Goal: Task Accomplishment & Management: Manage account settings

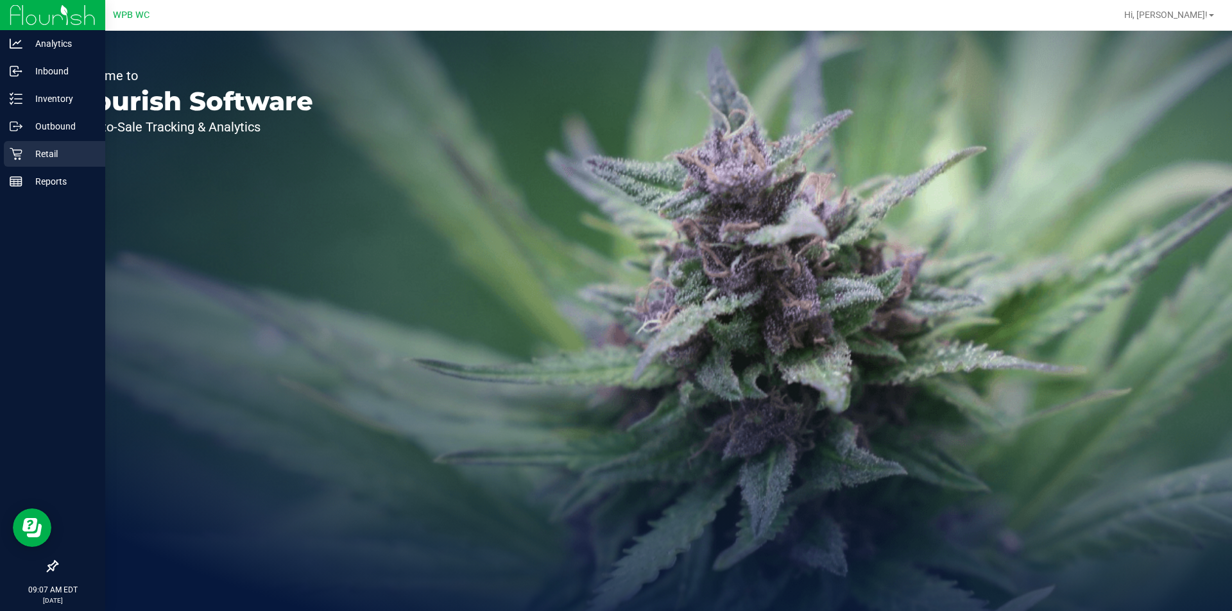
click at [22, 152] on p "Retail" at bounding box center [60, 153] width 77 height 15
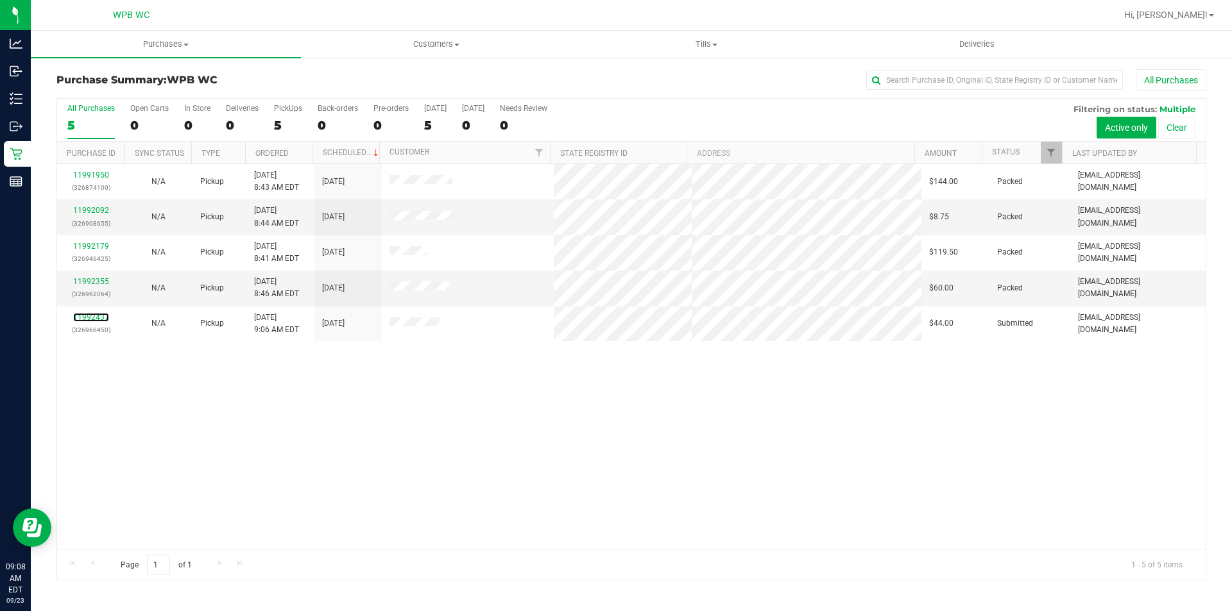
click at [92, 315] on link "11992437" at bounding box center [91, 317] width 36 height 9
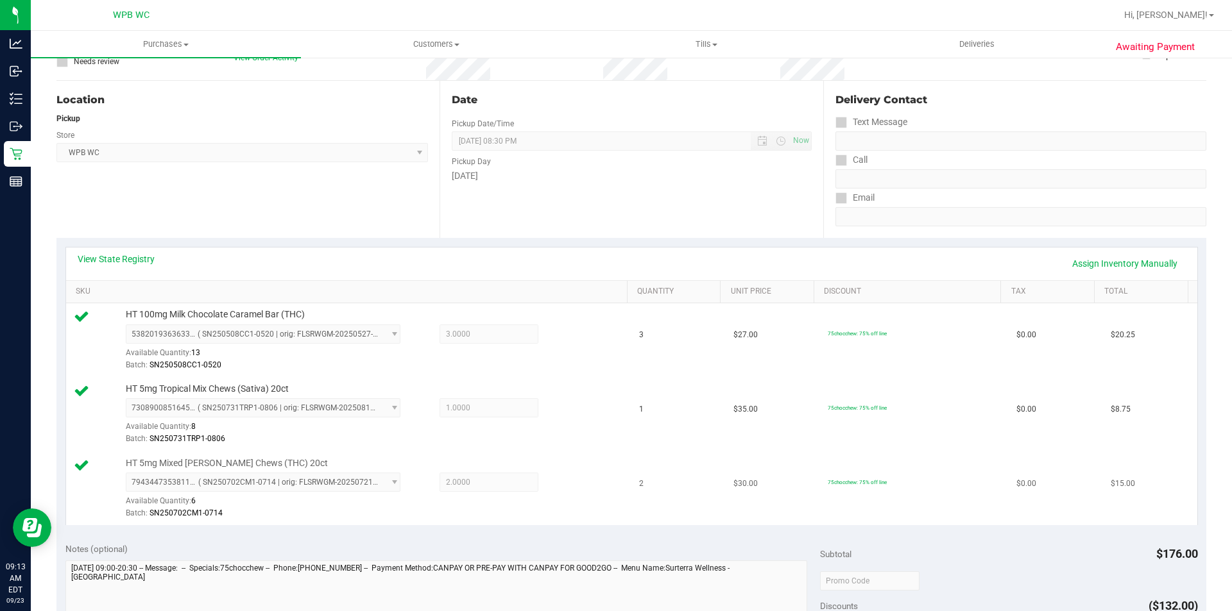
scroll to position [257, 0]
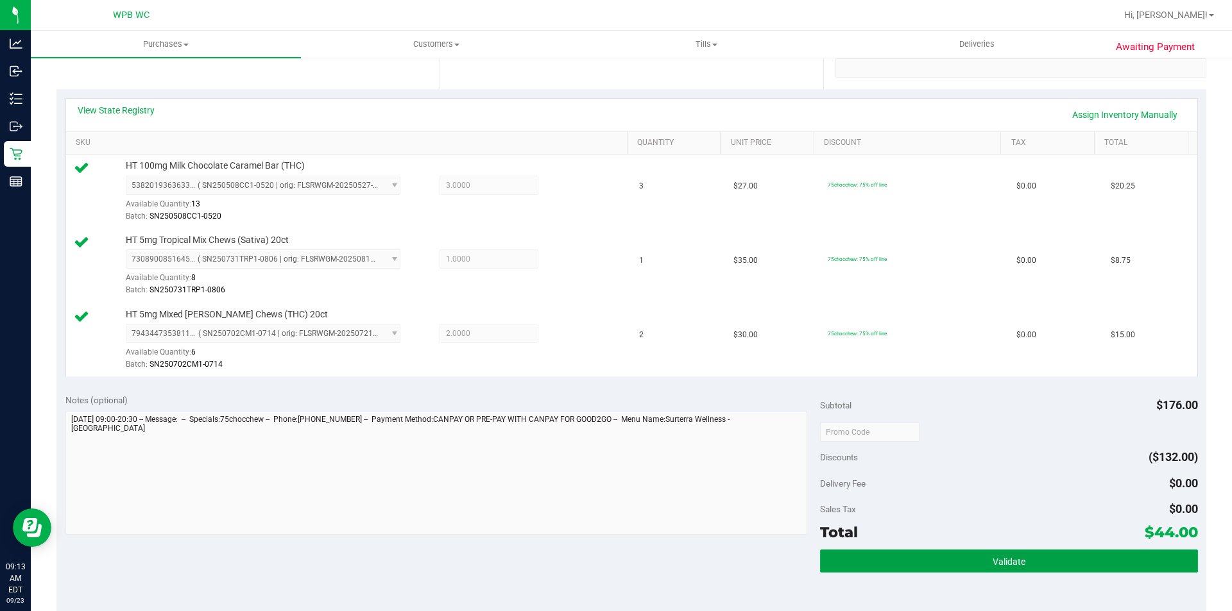
click at [876, 568] on button "Validate" at bounding box center [1008, 561] width 377 height 23
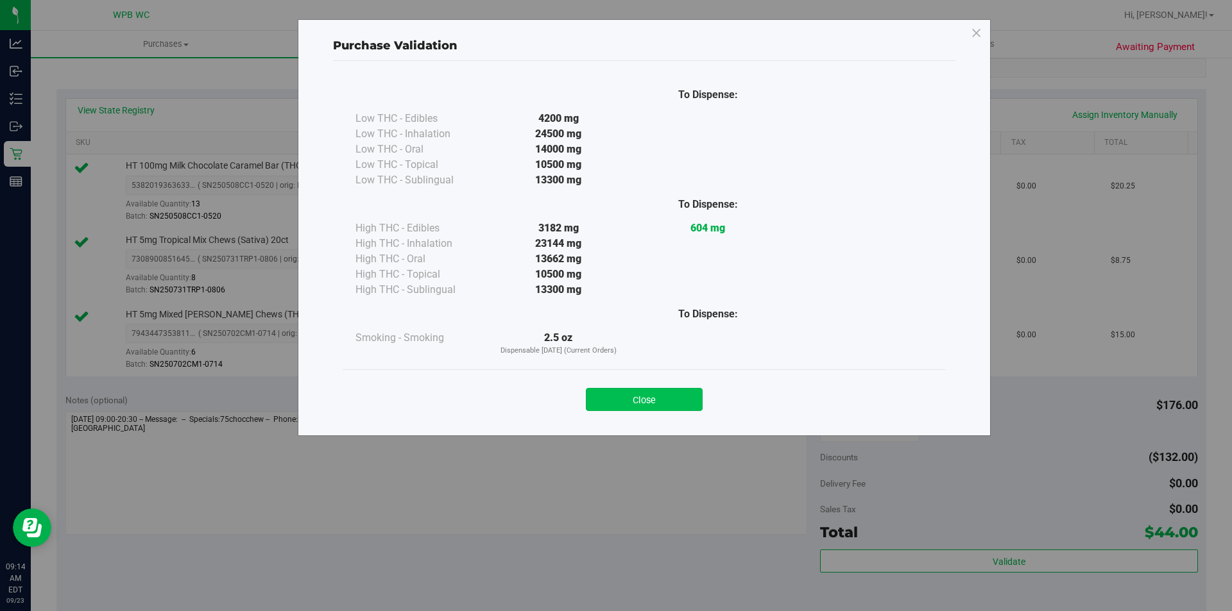
click at [646, 405] on button "Close" at bounding box center [644, 399] width 117 height 23
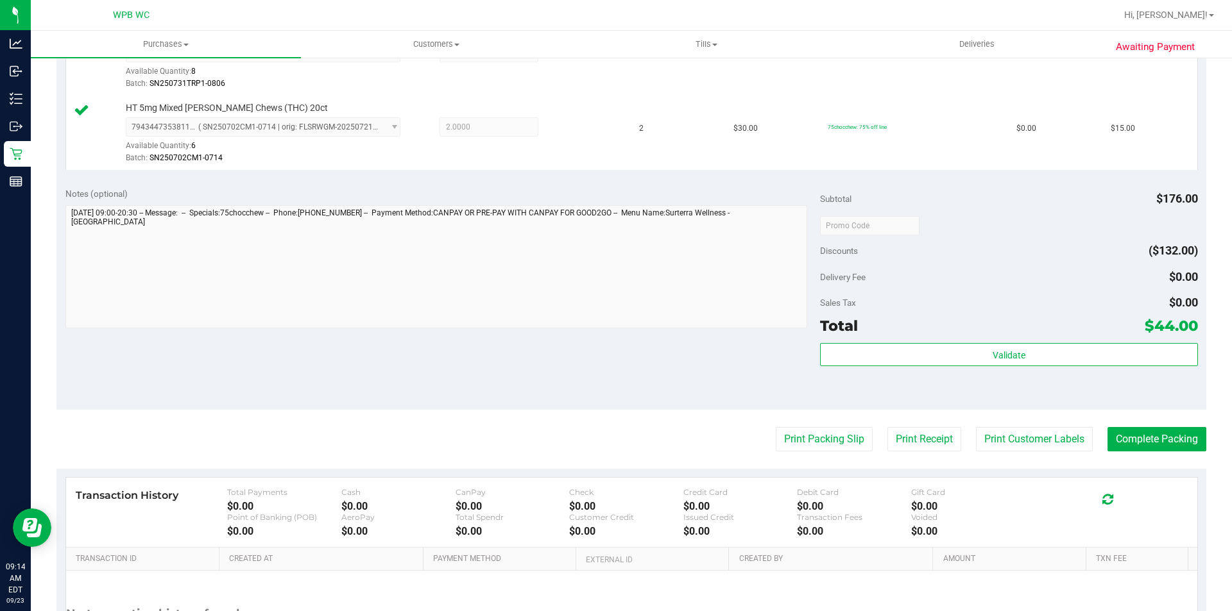
scroll to position [513, 0]
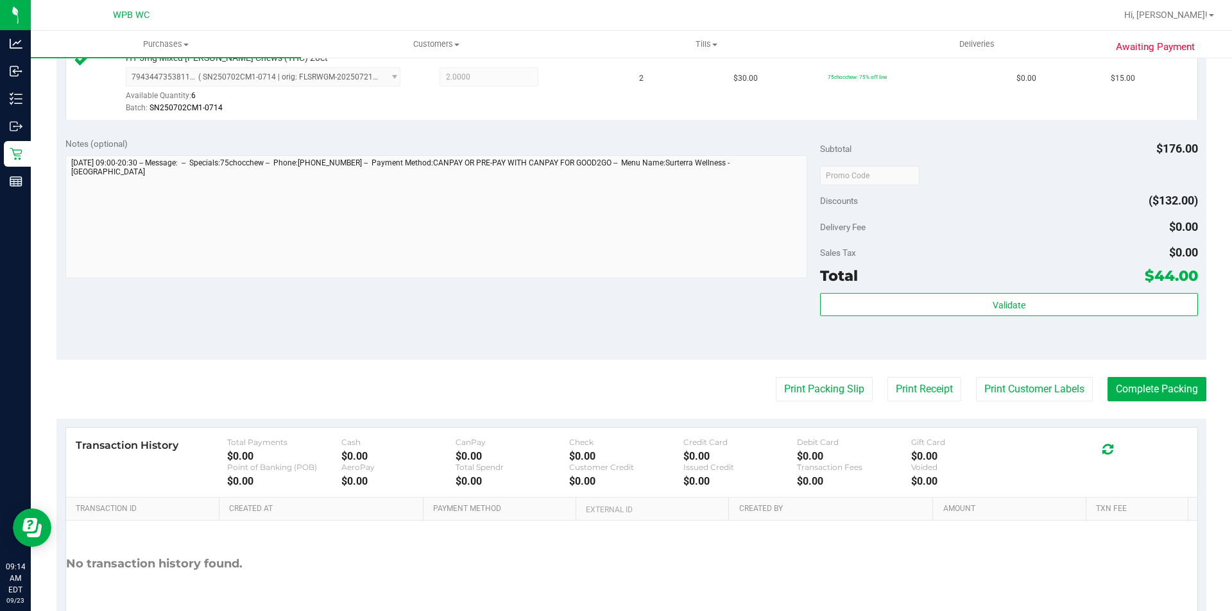
click at [822, 375] on purchase-details "Back Edit Purchase Cancel Purchase View Profile # 11992437 BioTrack ID: - Submi…" at bounding box center [631, 107] width 1150 height 1103
click at [809, 406] on purchase-details "Back Edit Purchase Cancel Purchase View Profile # 11992437 BioTrack ID: - Submi…" at bounding box center [631, 107] width 1150 height 1103
click at [808, 398] on button "Print Packing Slip" at bounding box center [824, 389] width 97 height 24
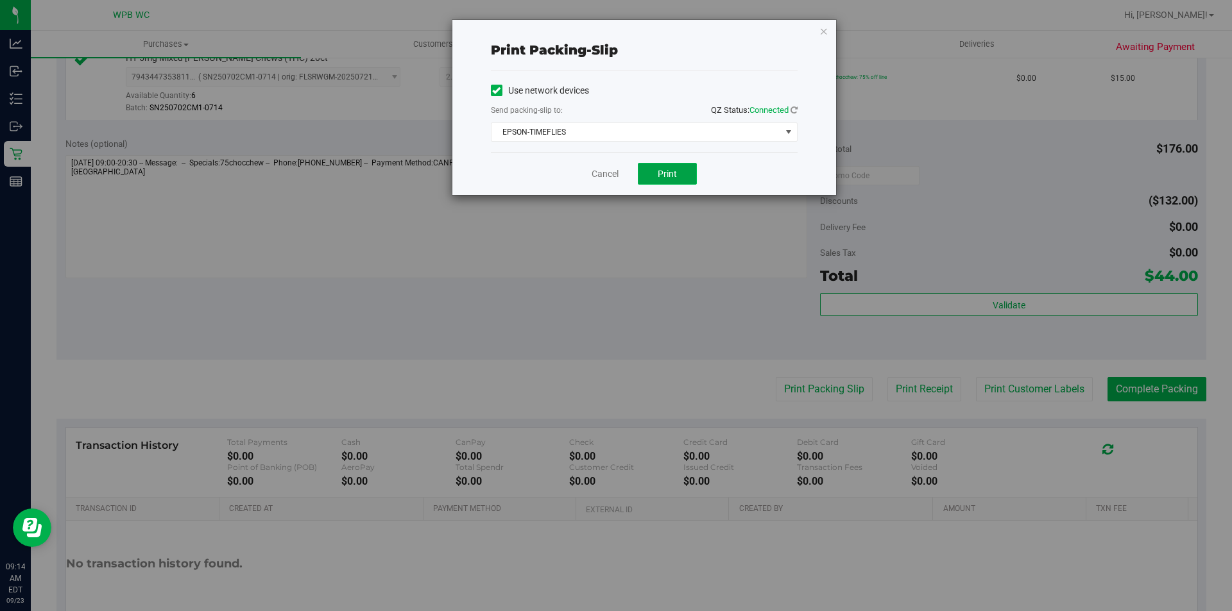
click at [684, 171] on button "Print" at bounding box center [667, 174] width 59 height 22
click at [617, 179] on link "Cancel" at bounding box center [605, 173] width 27 height 13
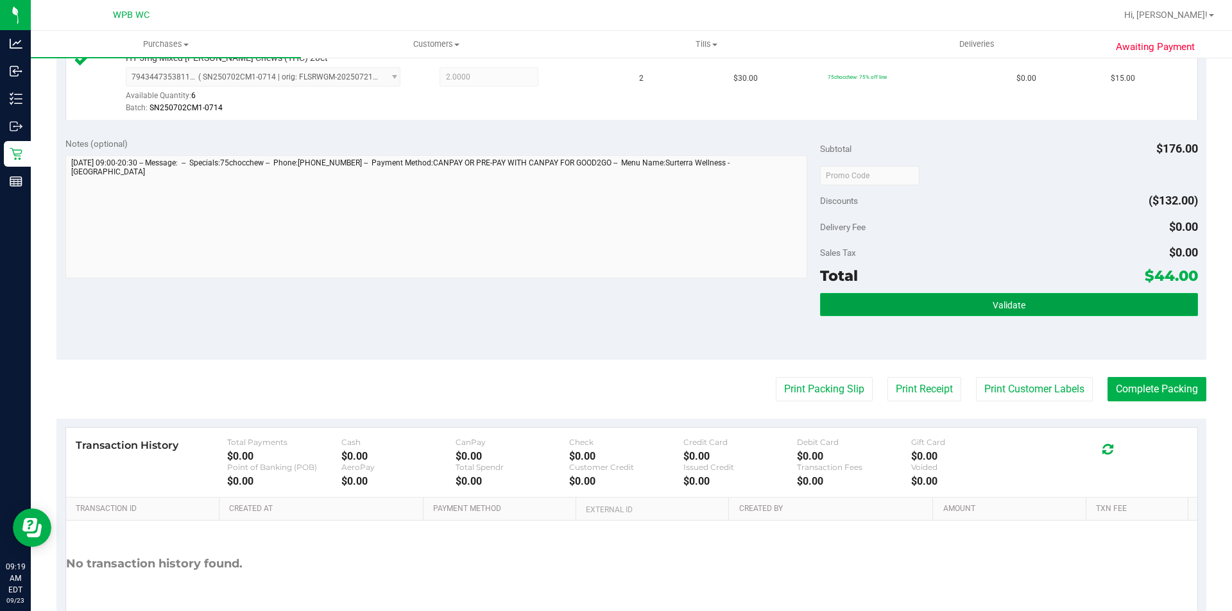
click at [927, 302] on button "Validate" at bounding box center [1008, 304] width 377 height 23
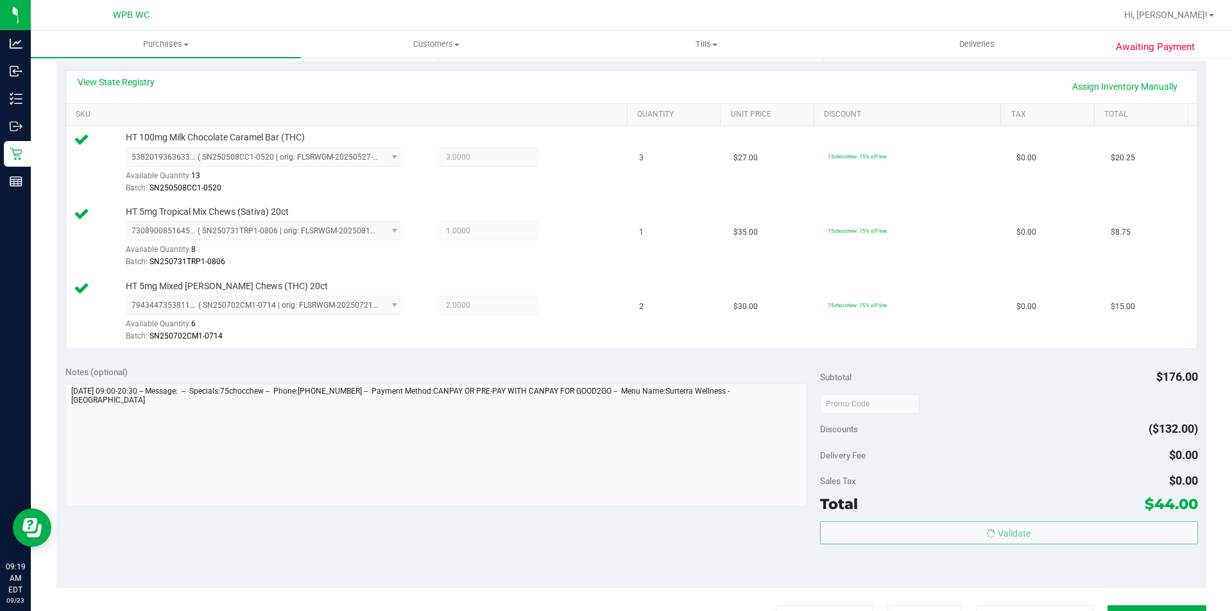
scroll to position [128, 0]
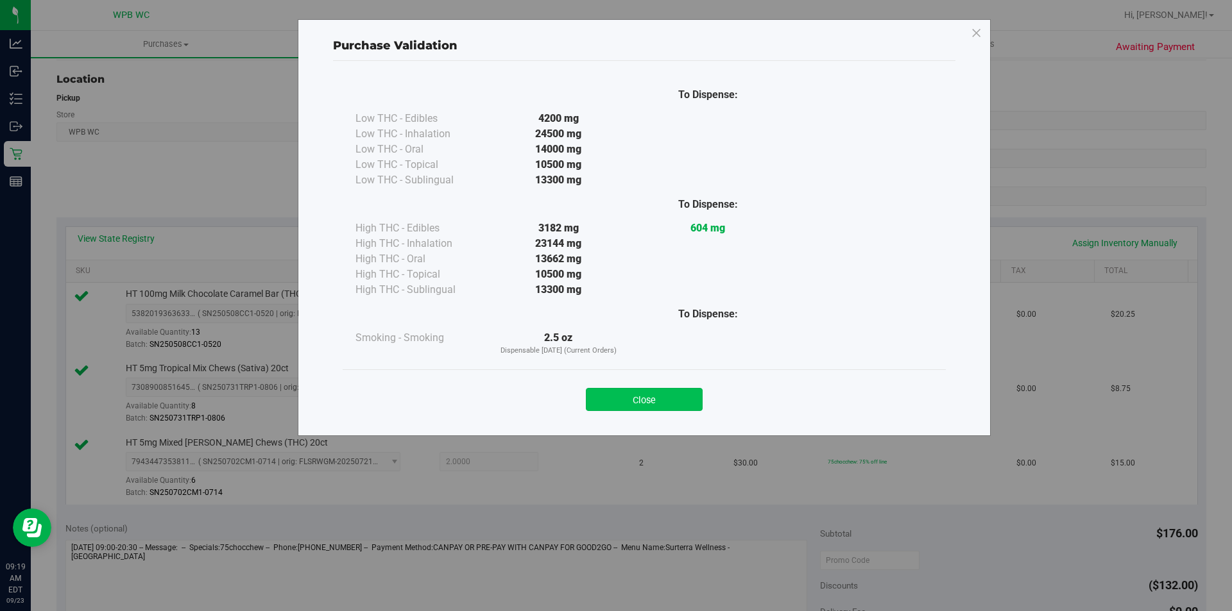
click at [660, 396] on button "Close" at bounding box center [644, 399] width 117 height 23
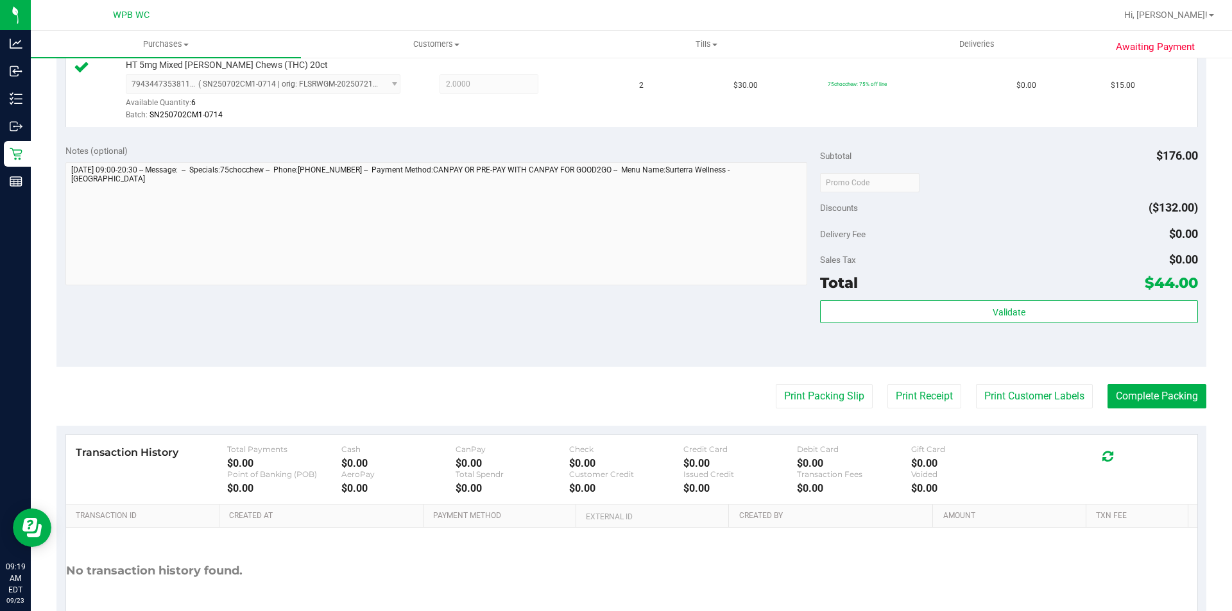
scroll to position [586, 0]
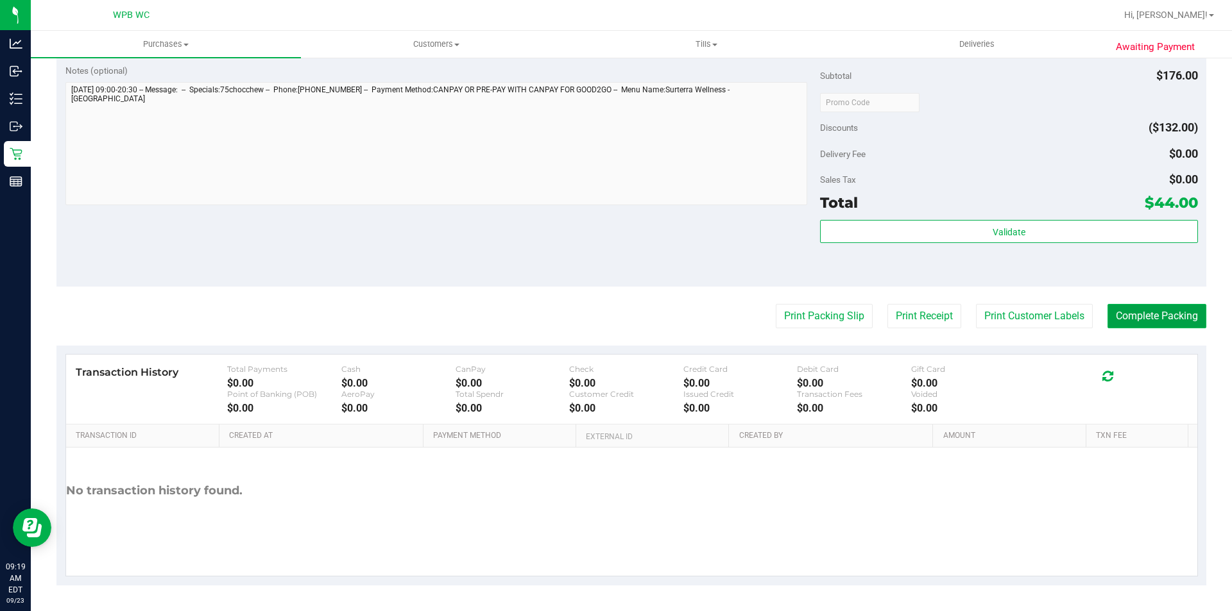
click at [1124, 318] on button "Complete Packing" at bounding box center [1156, 316] width 99 height 24
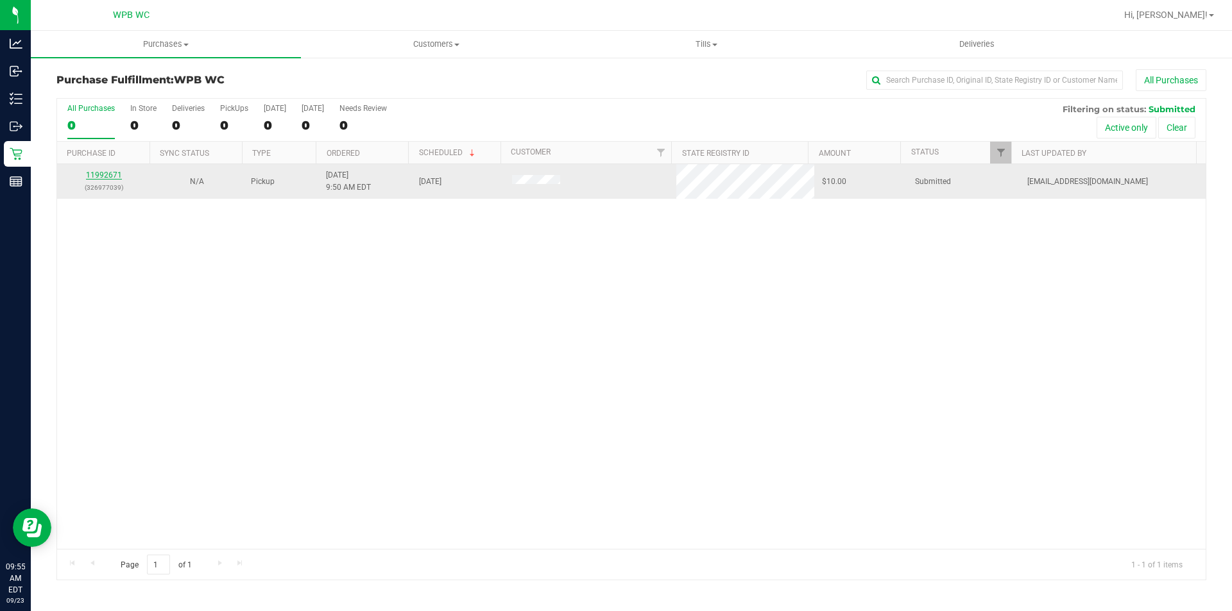
click at [115, 176] on link "11992671" at bounding box center [104, 175] width 36 height 9
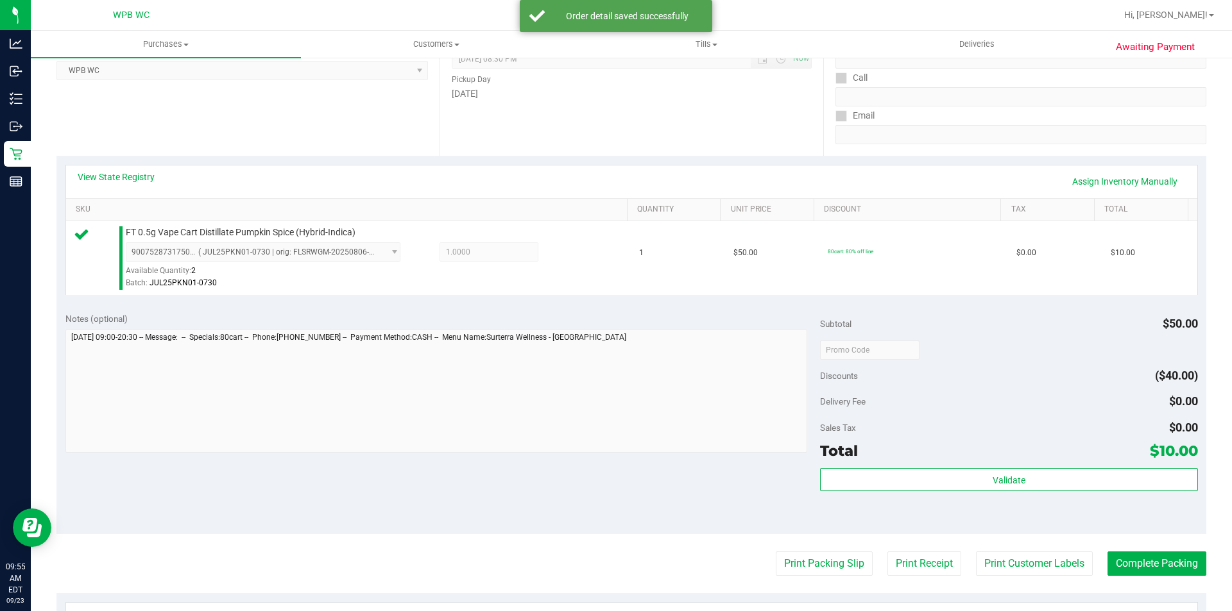
scroll to position [321, 0]
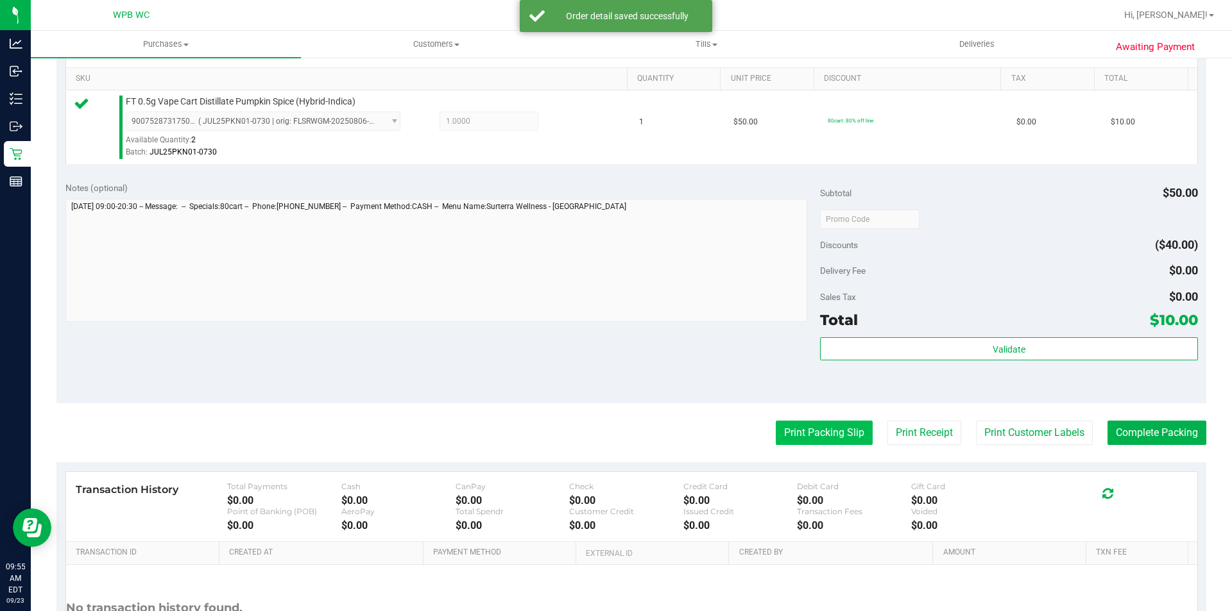
click at [817, 427] on button "Print Packing Slip" at bounding box center [824, 433] width 97 height 24
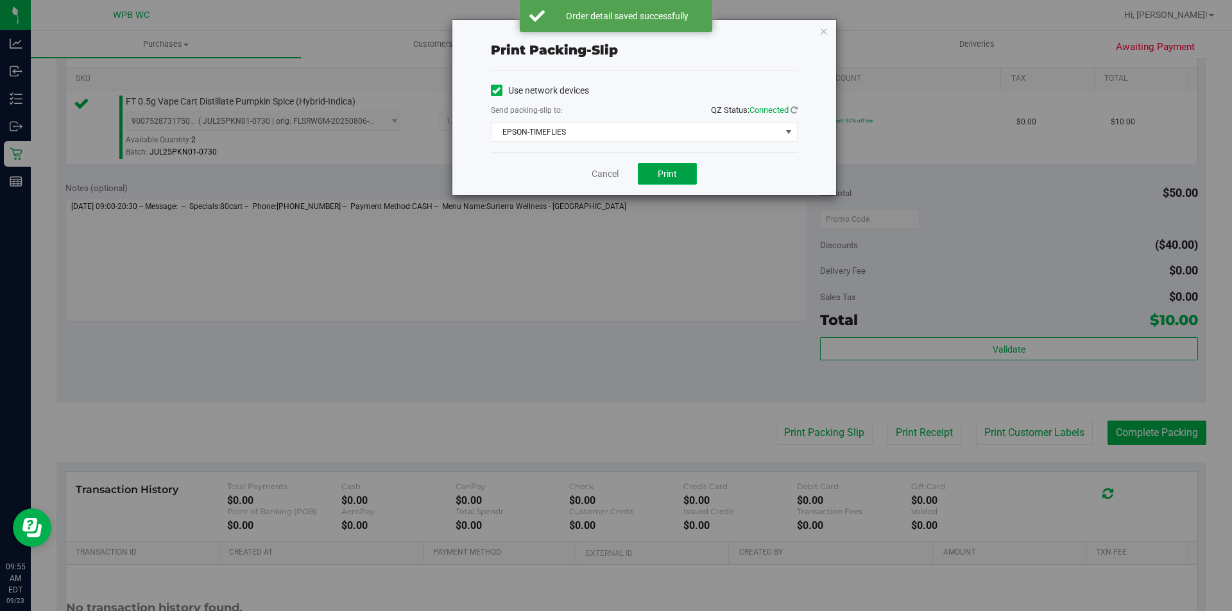
click at [674, 166] on button "Print" at bounding box center [667, 174] width 59 height 22
click at [822, 29] on icon "button" at bounding box center [823, 30] width 9 height 15
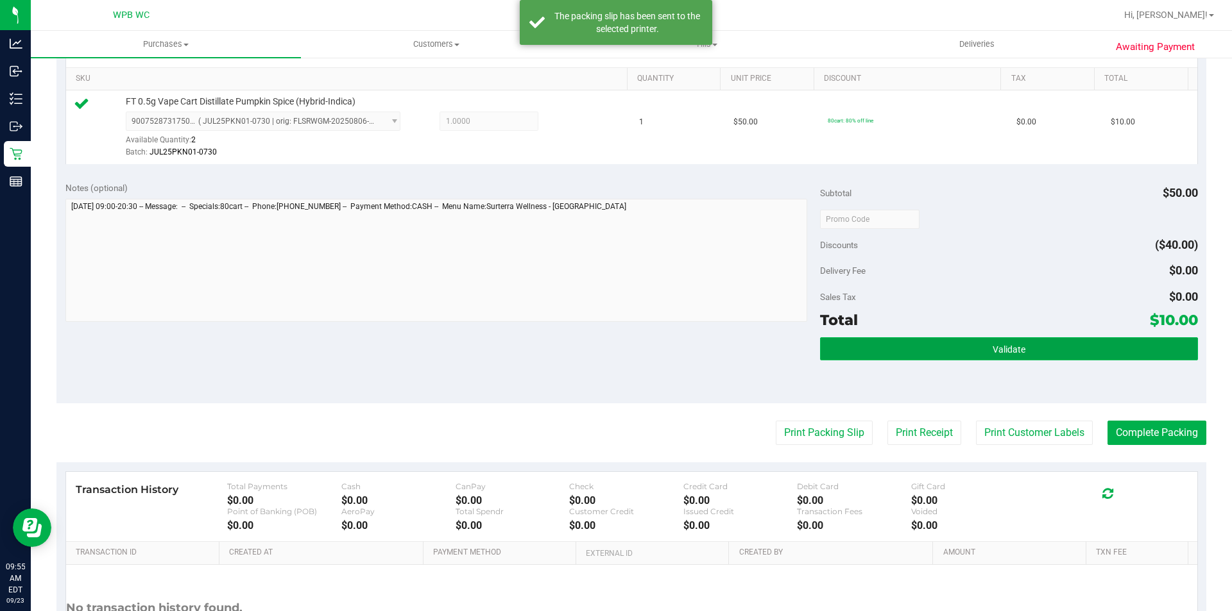
click at [958, 353] on button "Validate" at bounding box center [1008, 349] width 377 height 23
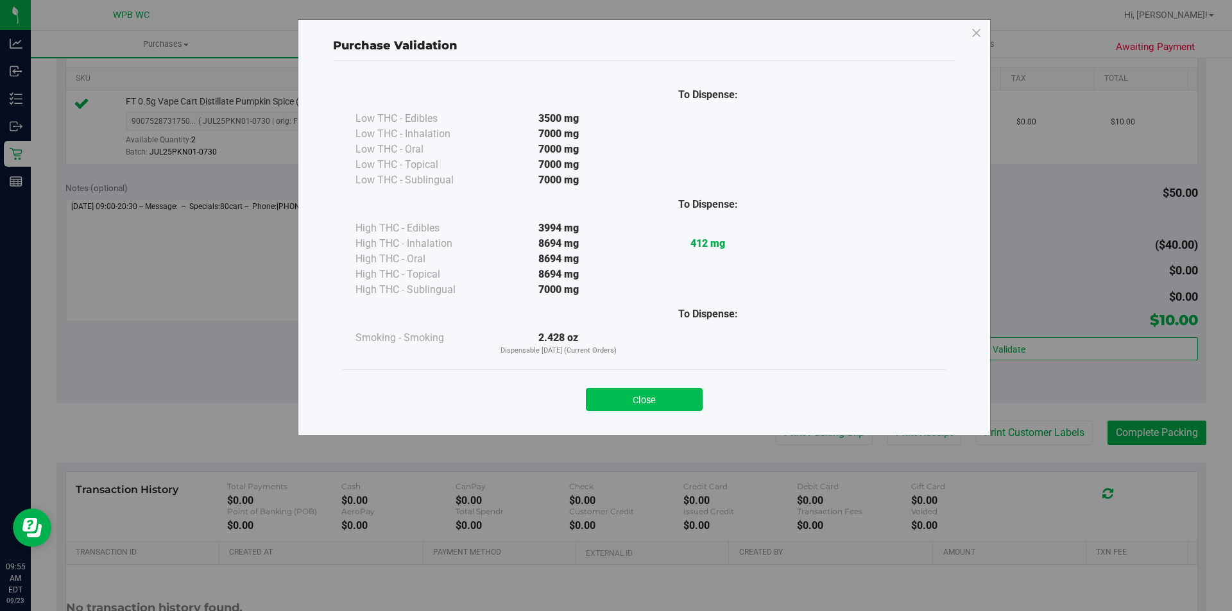
click at [645, 391] on button "Close" at bounding box center [644, 399] width 117 height 23
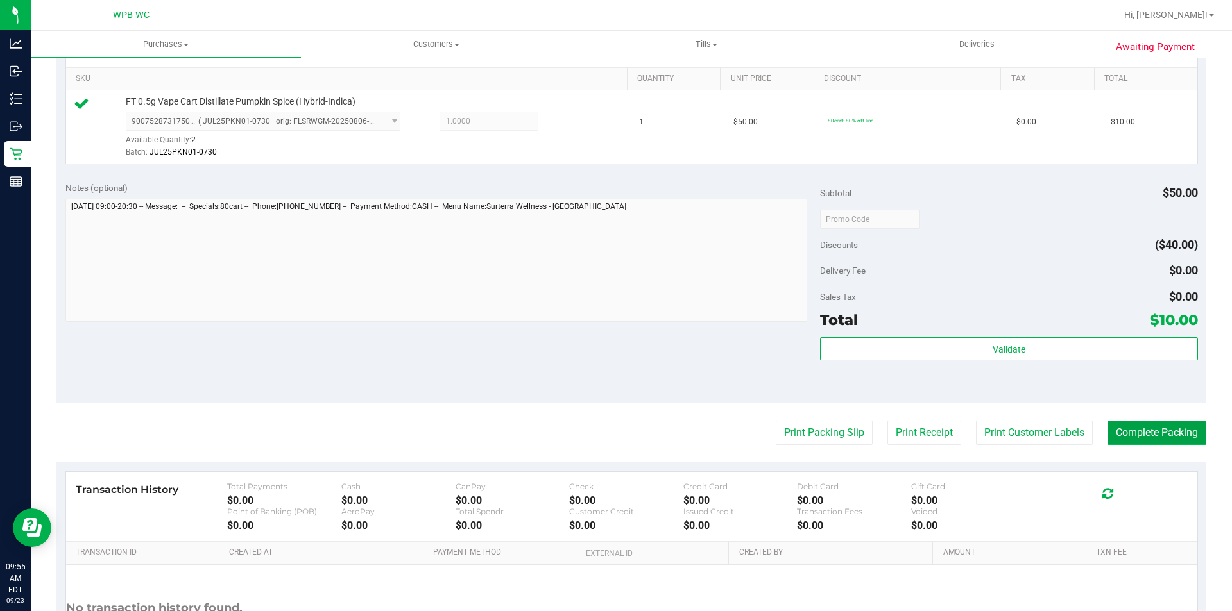
click at [1148, 436] on button "Complete Packing" at bounding box center [1156, 433] width 99 height 24
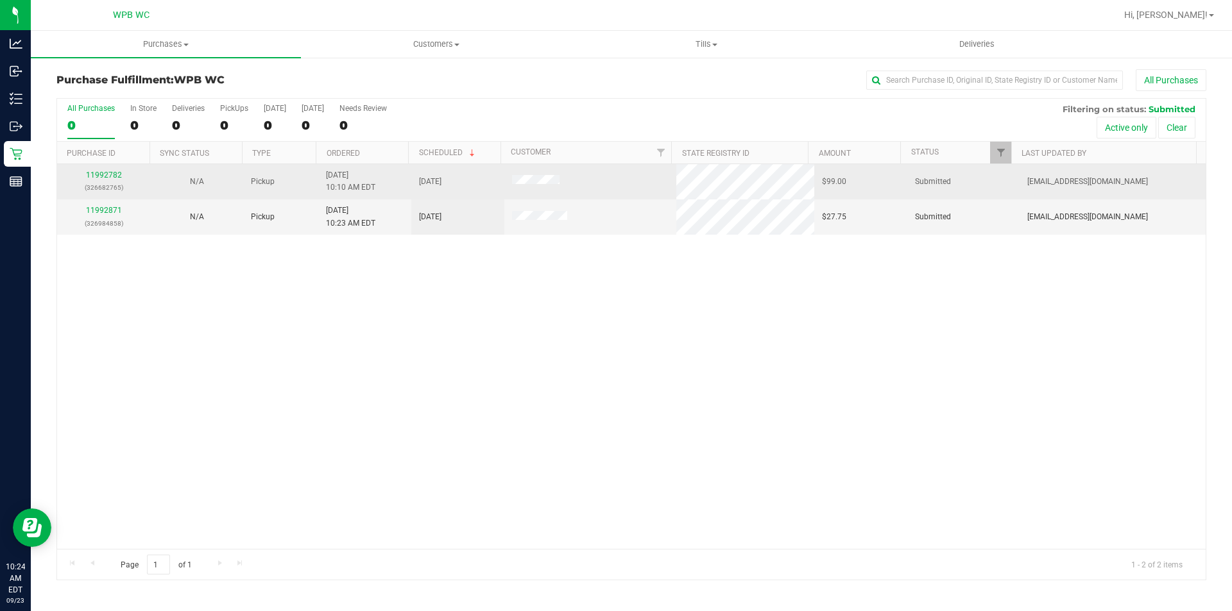
click at [99, 170] on div "11992782 (326682765)" at bounding box center [104, 181] width 78 height 24
click at [104, 172] on link "11992782" at bounding box center [104, 175] width 36 height 9
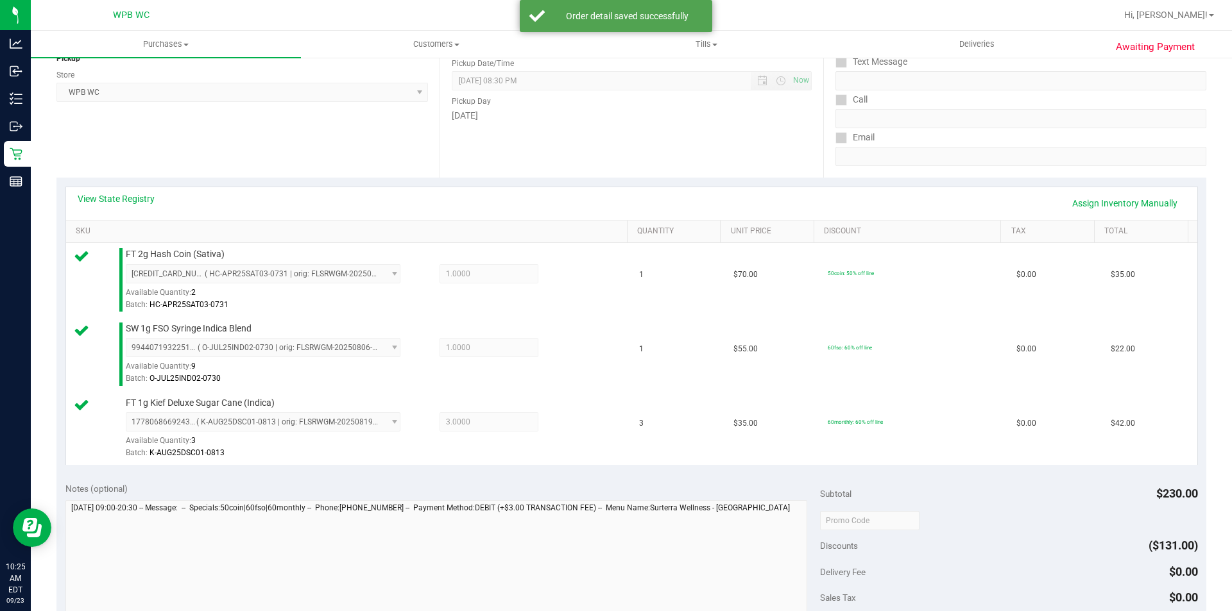
scroll to position [321, 0]
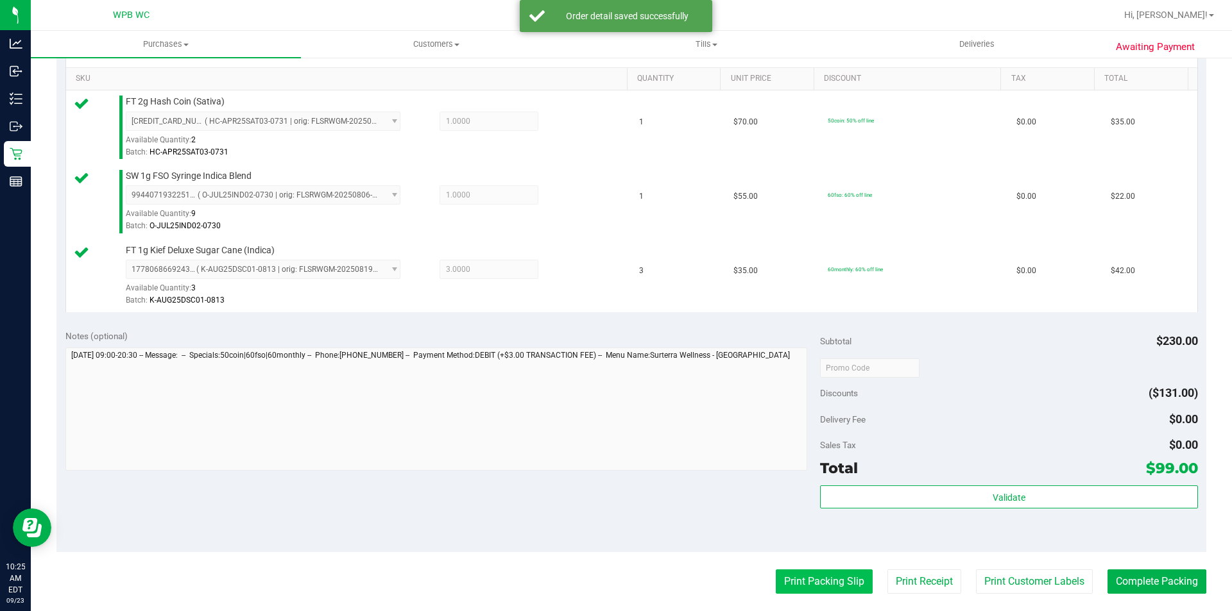
click at [776, 585] on button "Print Packing Slip" at bounding box center [824, 582] width 97 height 24
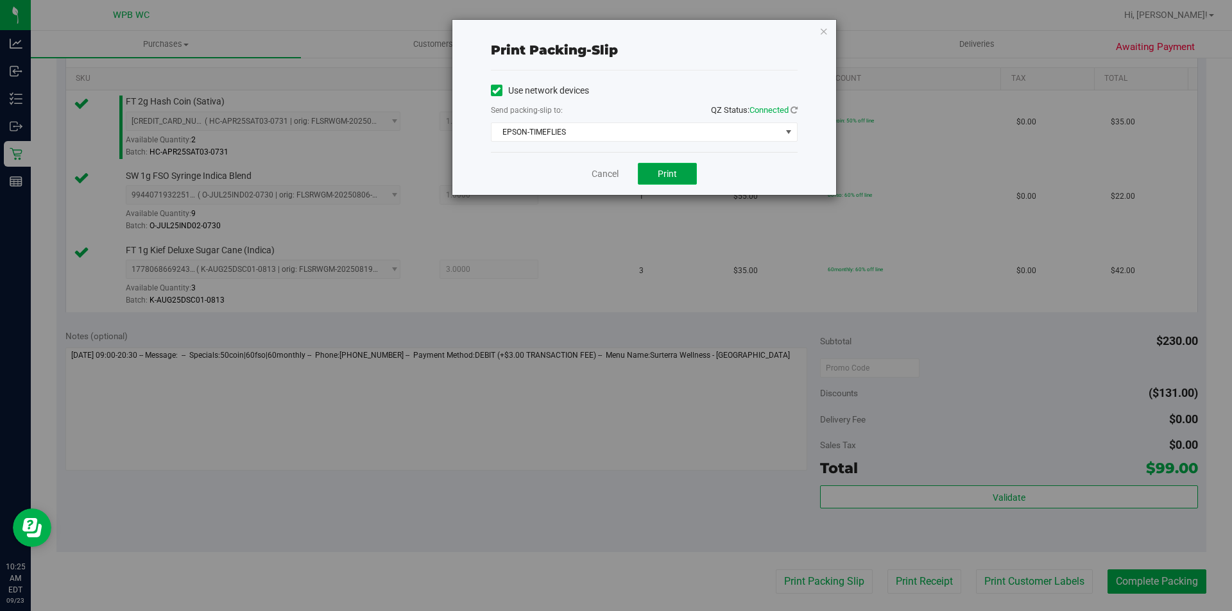
click at [671, 175] on span "Print" at bounding box center [667, 174] width 19 height 10
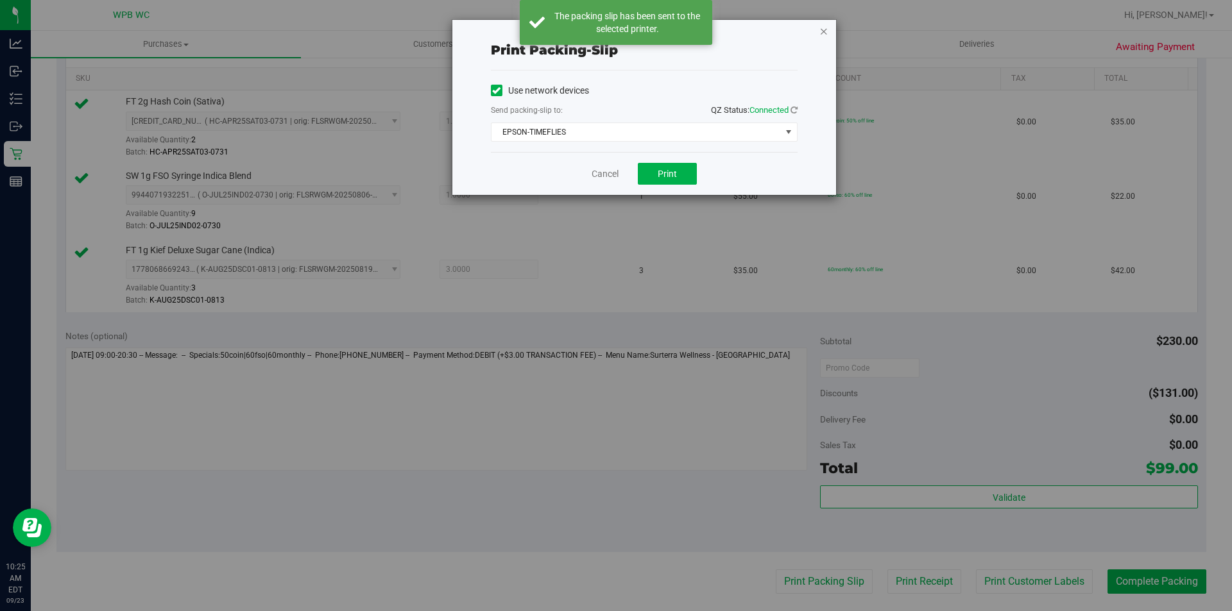
click at [821, 33] on icon "button" at bounding box center [823, 30] width 9 height 15
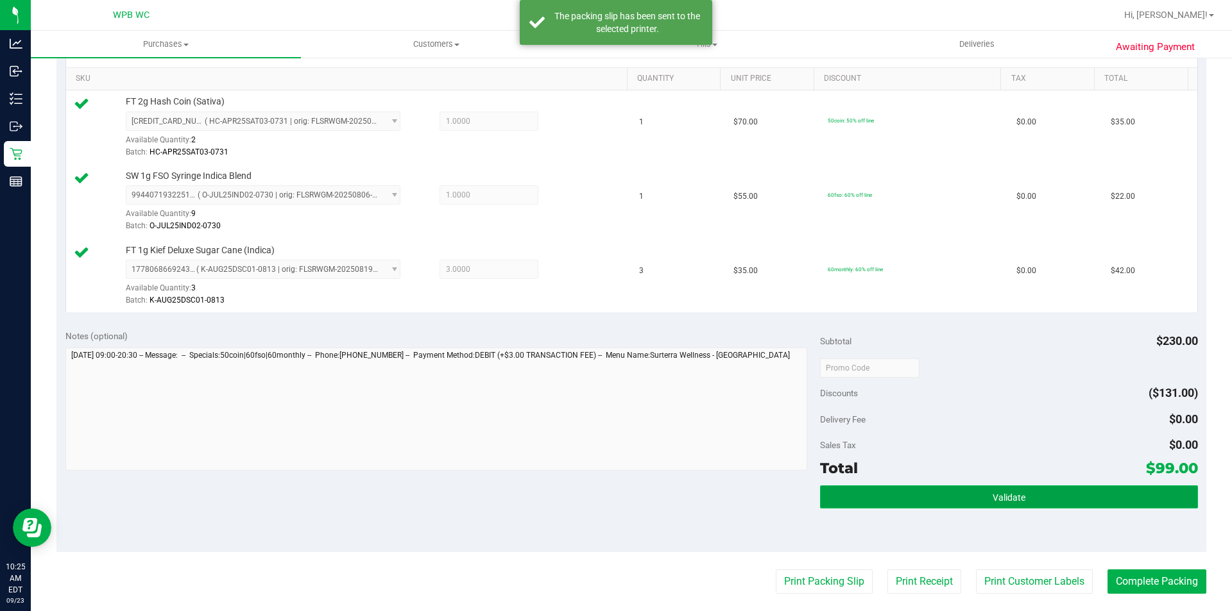
click at [1084, 495] on button "Validate" at bounding box center [1008, 497] width 377 height 23
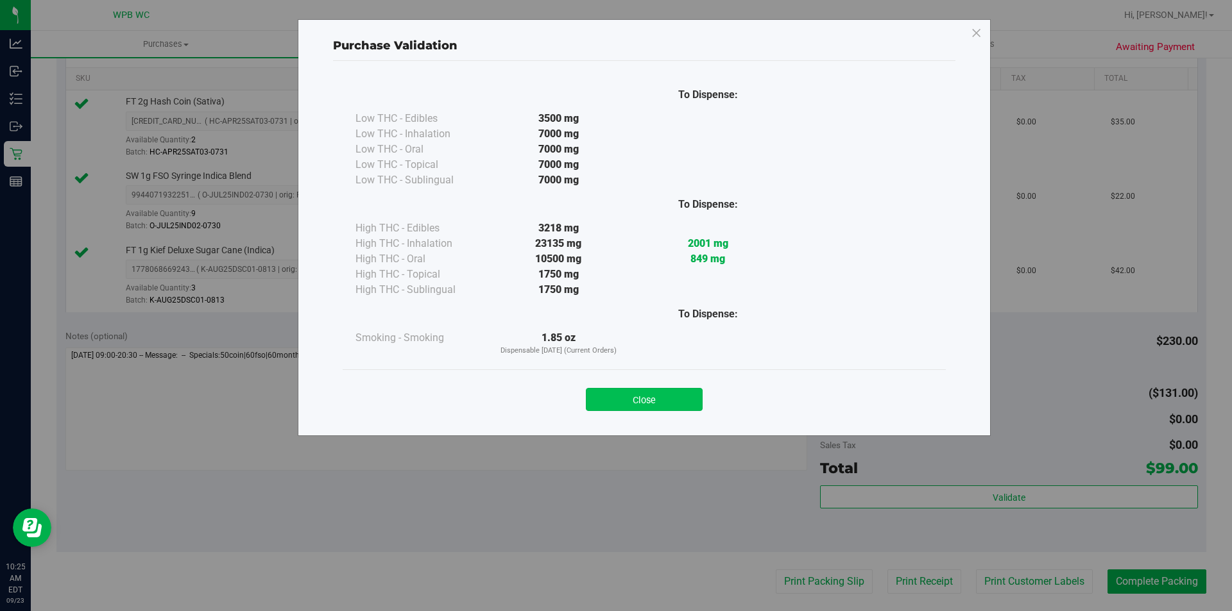
click at [688, 388] on button "Close" at bounding box center [644, 399] width 117 height 23
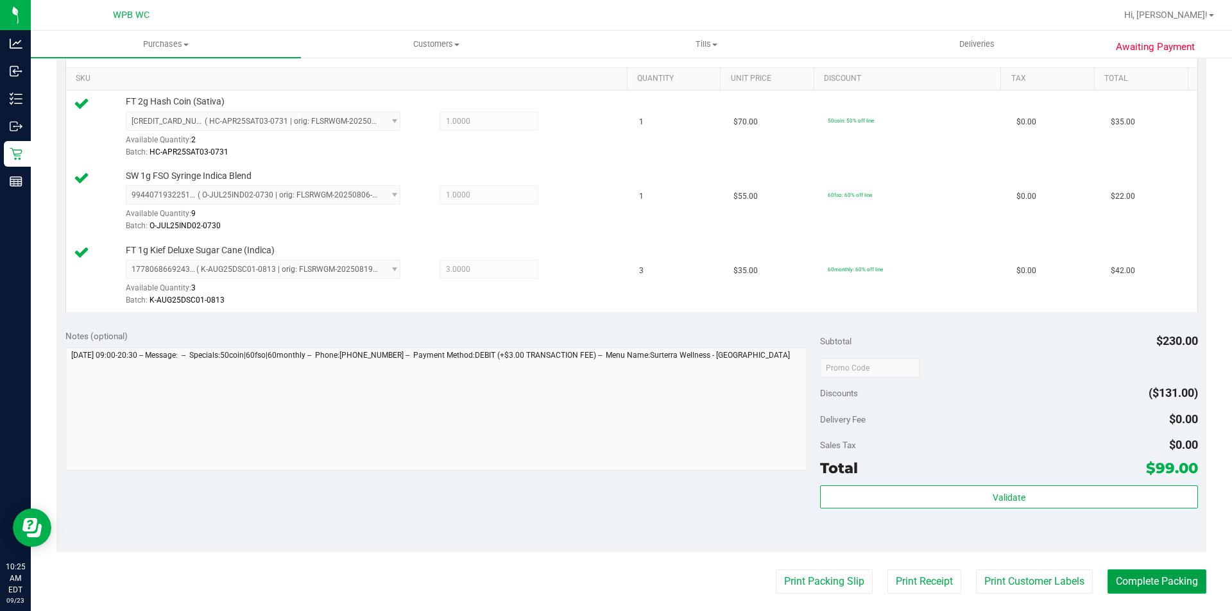
click at [1156, 577] on button "Complete Packing" at bounding box center [1156, 582] width 99 height 24
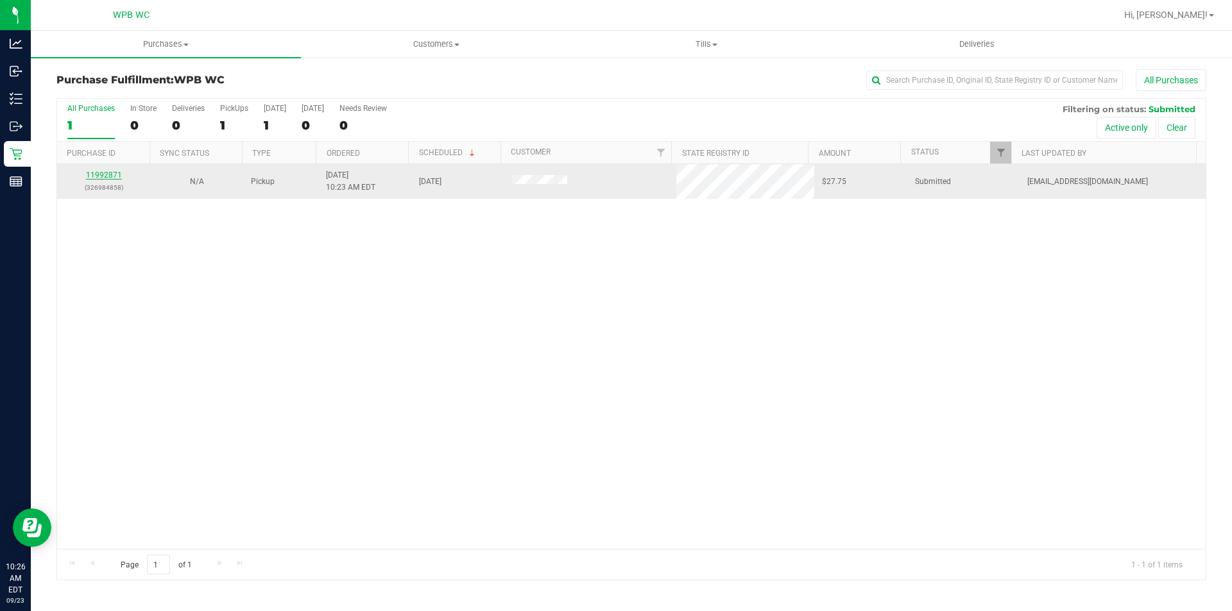
click at [109, 171] on link "11992871" at bounding box center [104, 175] width 36 height 9
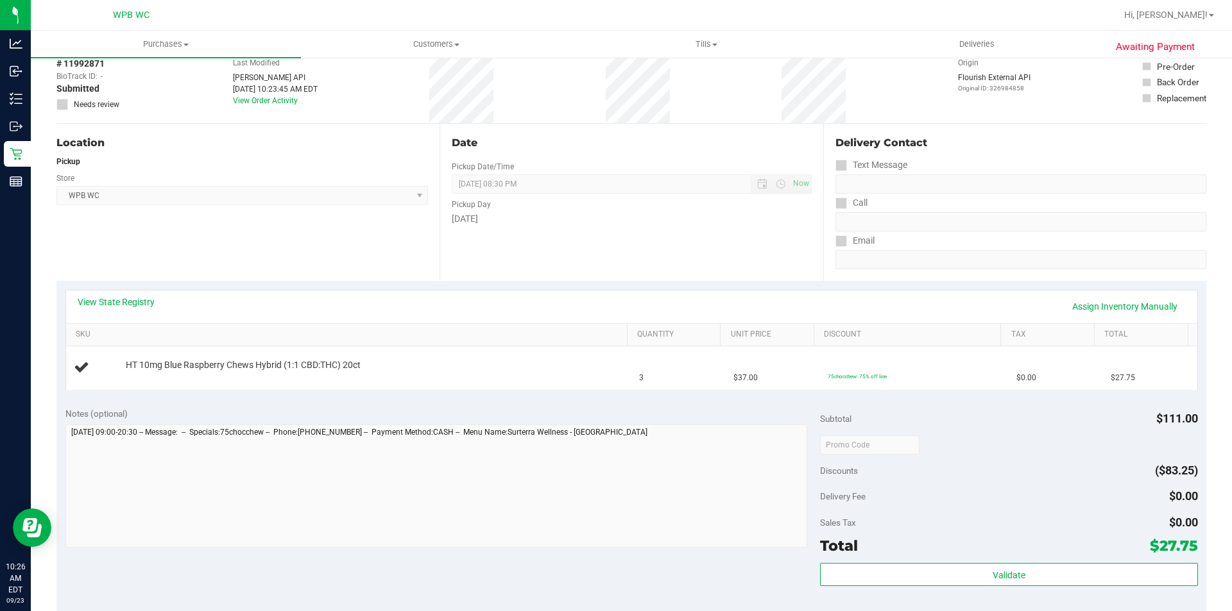
scroll to position [128, 0]
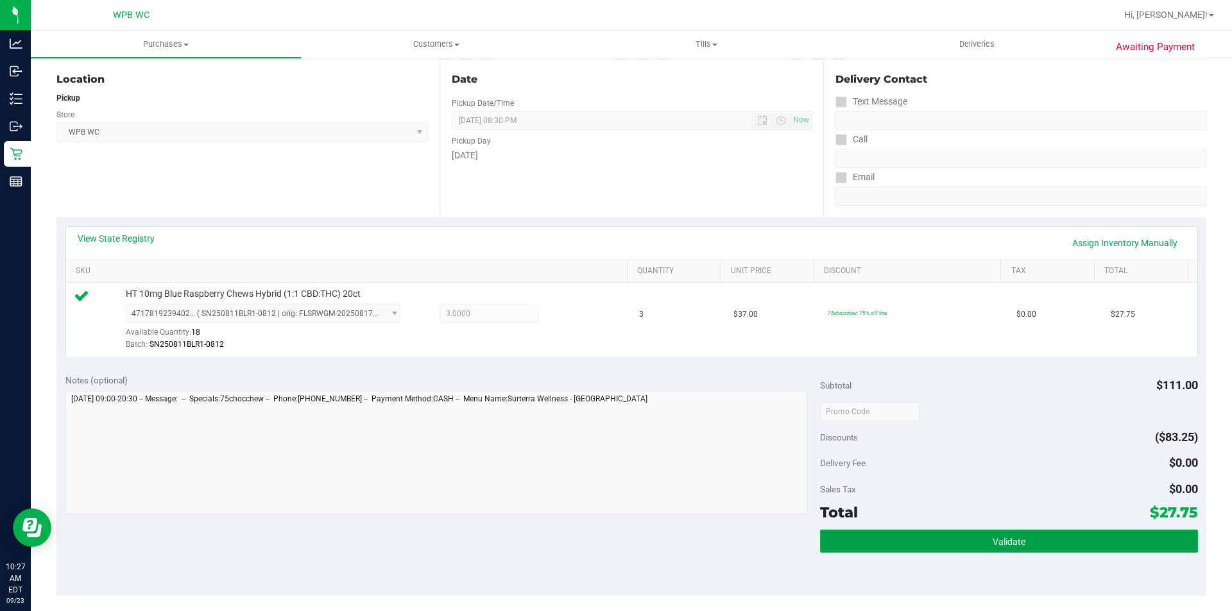
click at [986, 549] on button "Validate" at bounding box center [1008, 541] width 377 height 23
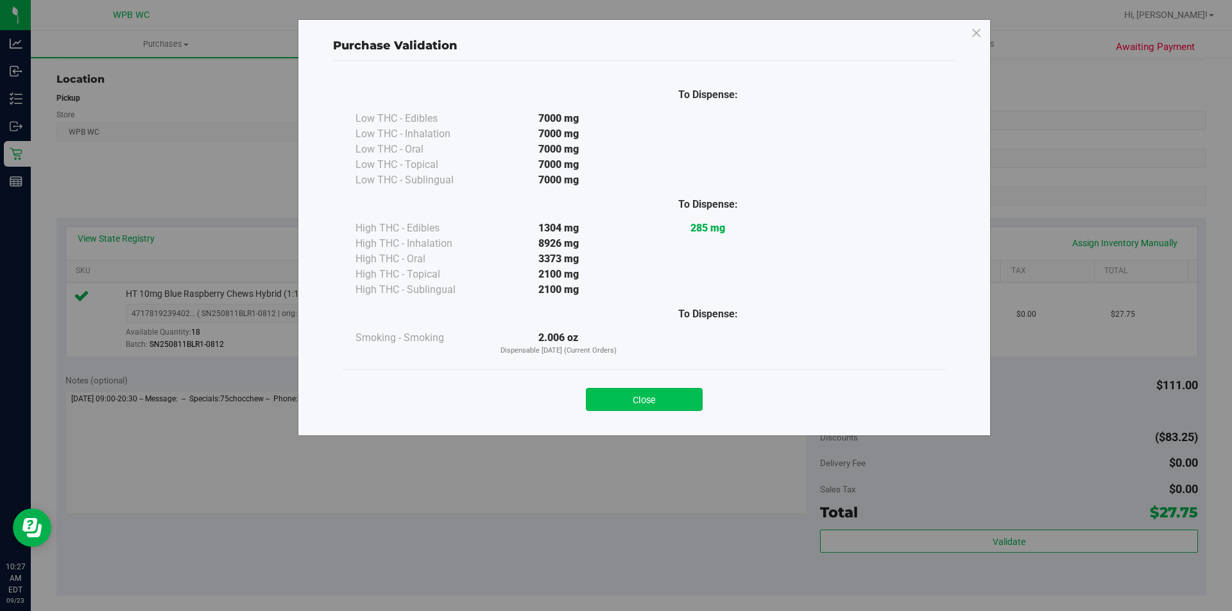
click at [668, 395] on button "Close" at bounding box center [644, 399] width 117 height 23
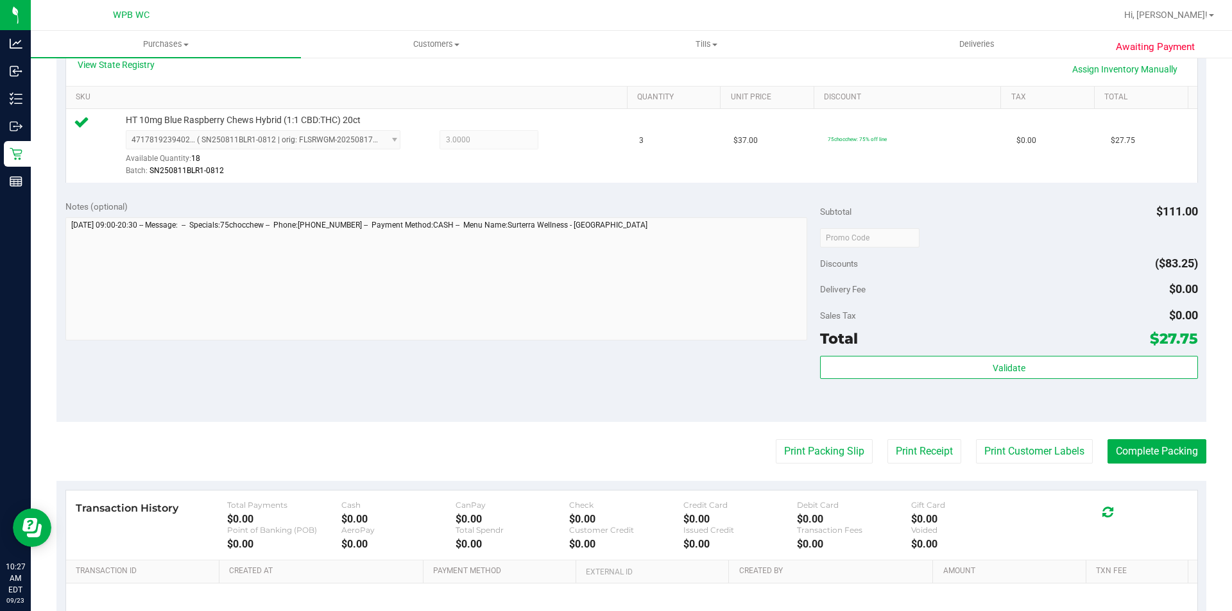
scroll to position [438, 0]
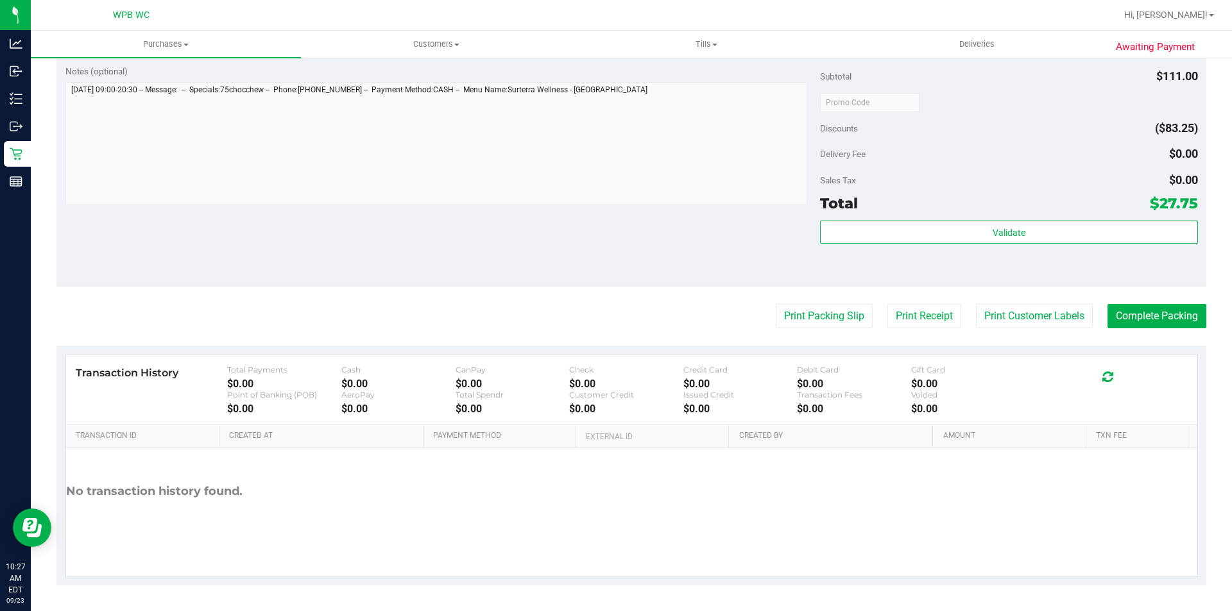
click at [791, 302] on purchase-details "Back Edit Purchase Cancel Purchase View Profile # 11992871 BioTrack ID: - Submi…" at bounding box center [631, 109] width 1150 height 954
click at [792, 318] on button "Print Packing Slip" at bounding box center [824, 316] width 97 height 24
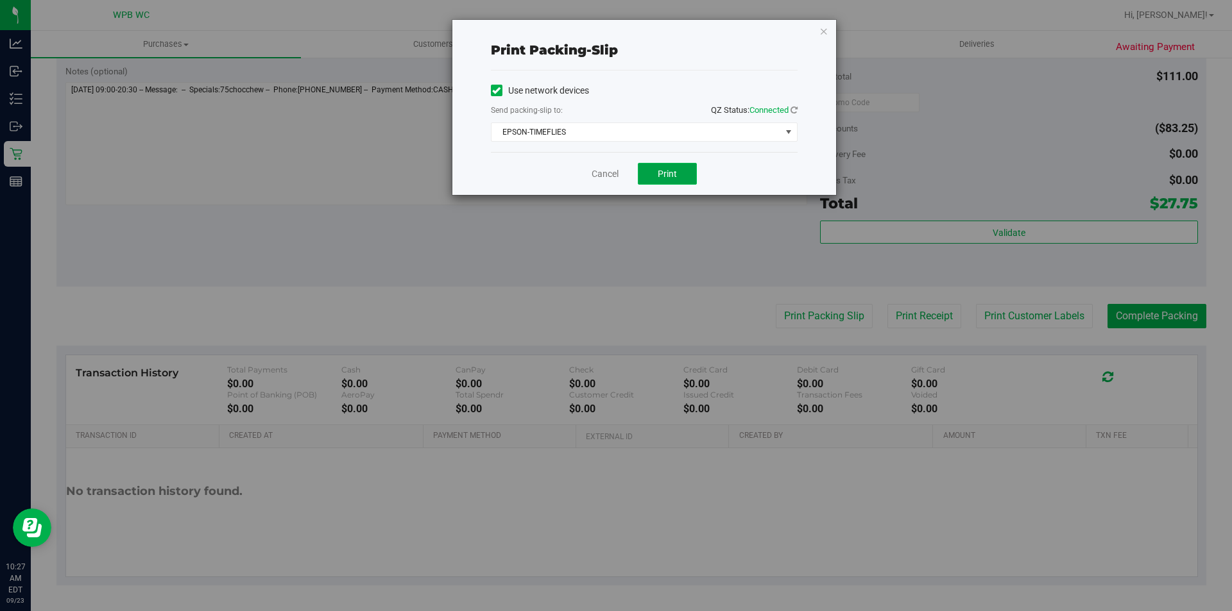
click at [665, 175] on span "Print" at bounding box center [667, 174] width 19 height 10
click at [821, 34] on icon "button" at bounding box center [823, 30] width 9 height 15
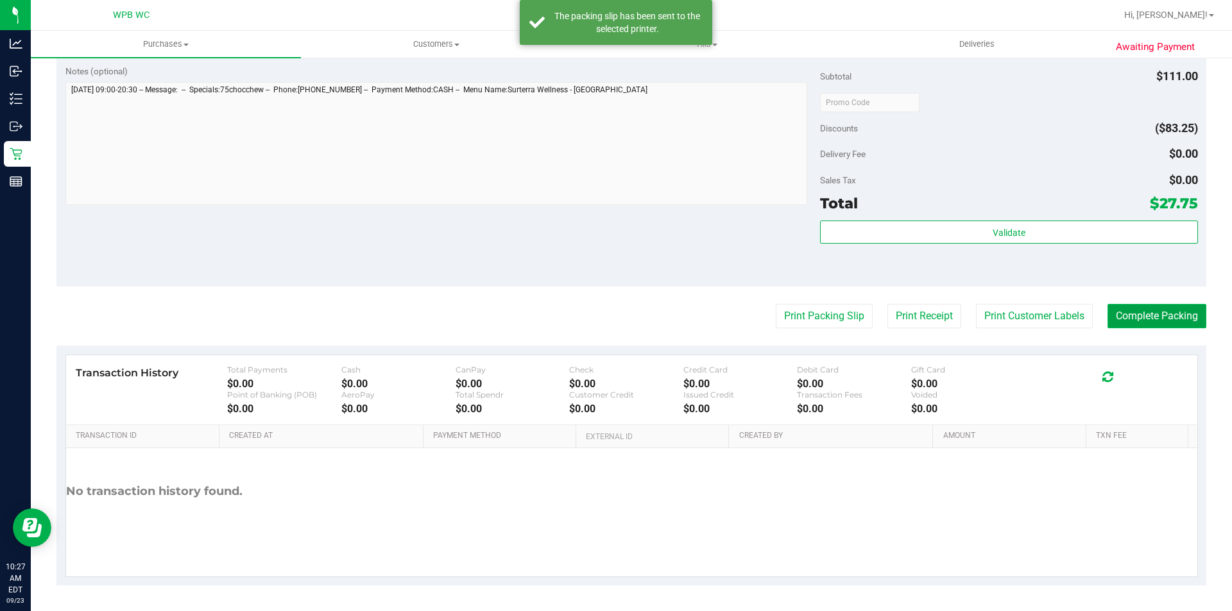
click at [1147, 315] on button "Complete Packing" at bounding box center [1156, 316] width 99 height 24
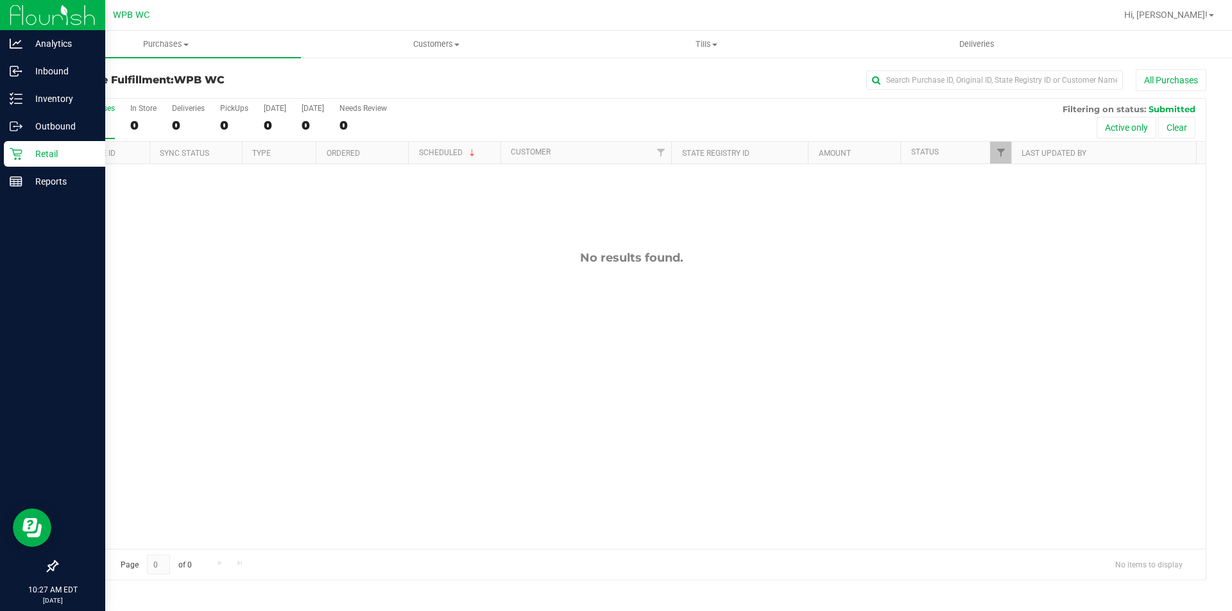
click at [22, 150] on p "Retail" at bounding box center [60, 153] width 77 height 15
